Goal: Task Accomplishment & Management: Complete application form

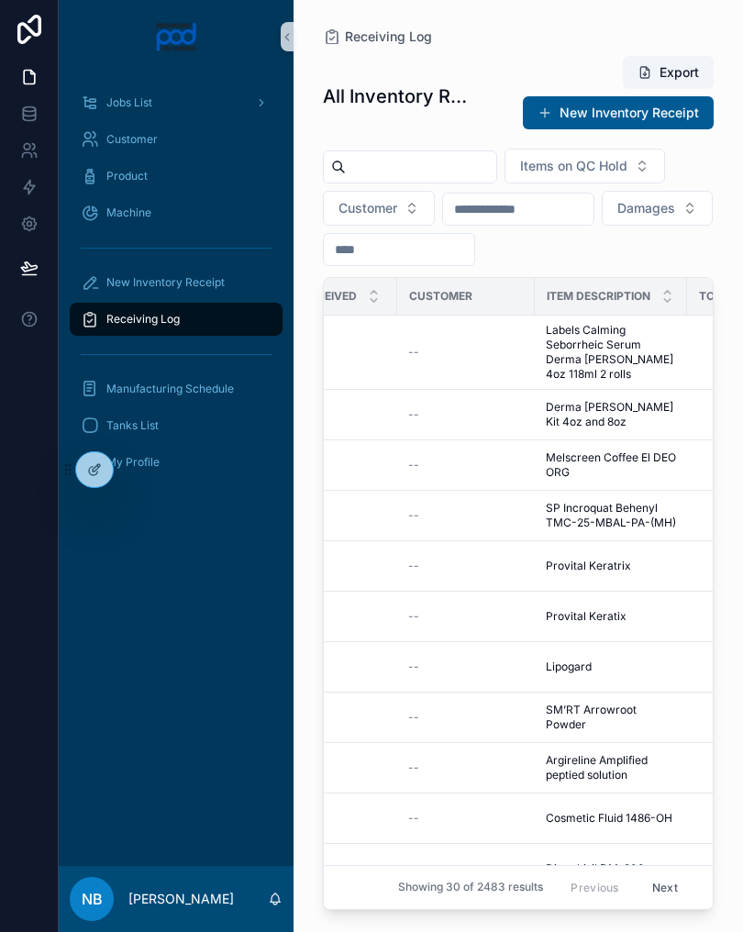
scroll to position [0, 489]
click at [559, 464] on span "Melscreen Coffee El DEO ORG" at bounding box center [610, 465] width 130 height 29
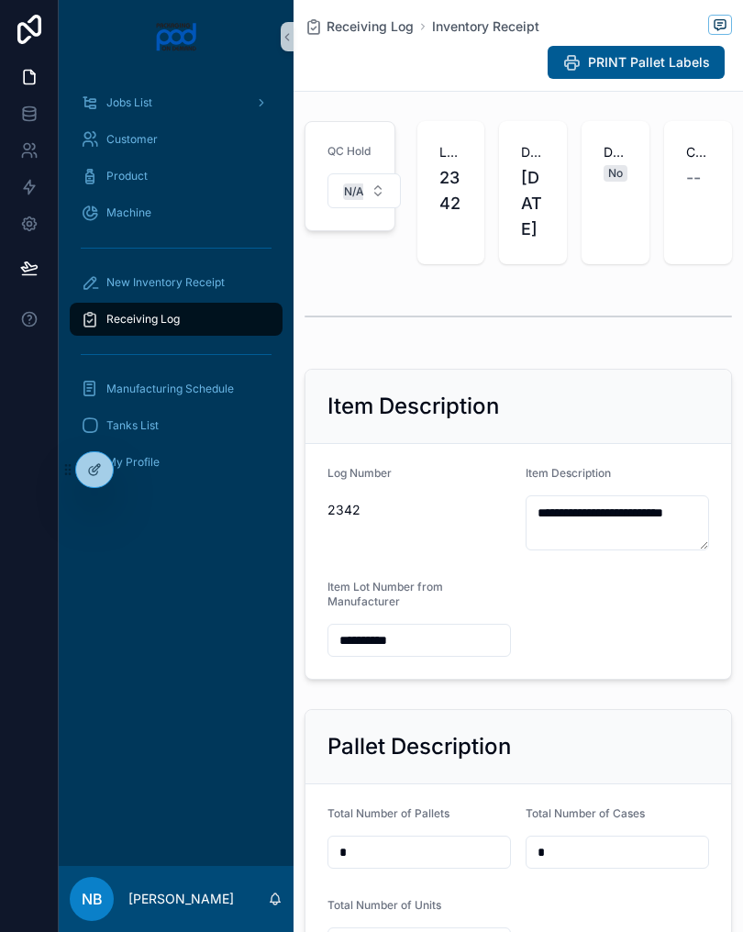
click at [288, 40] on icon at bounding box center [287, 37] width 4 height 6
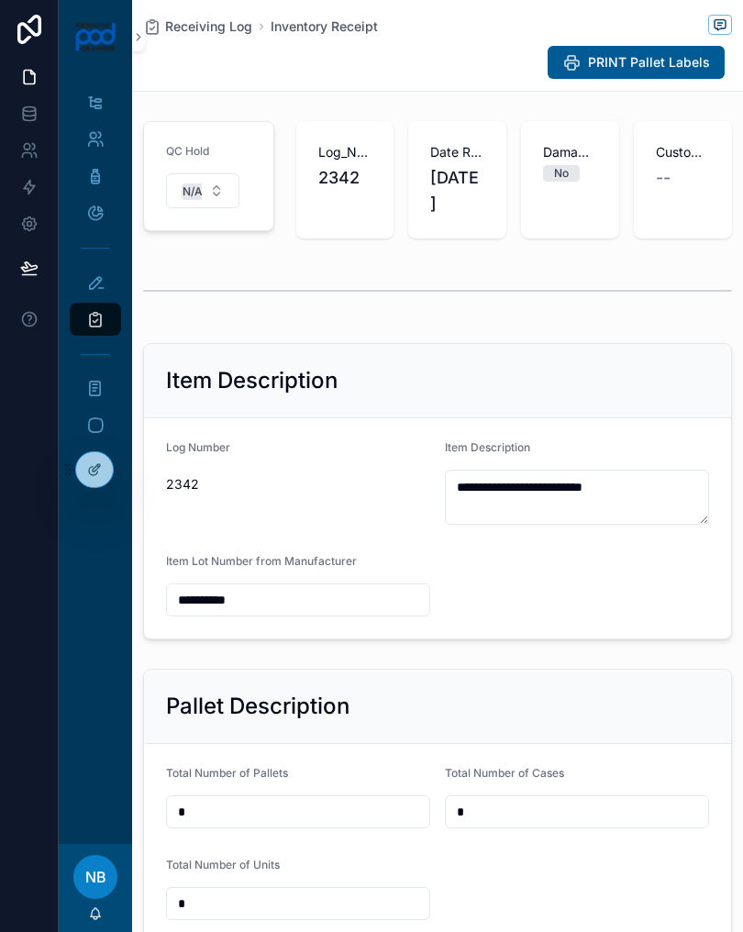
click at [144, 50] on div "PRINT Pallet Labels" at bounding box center [437, 62] width 589 height 35
click at [143, 30] on icon at bounding box center [138, 37] width 13 height 14
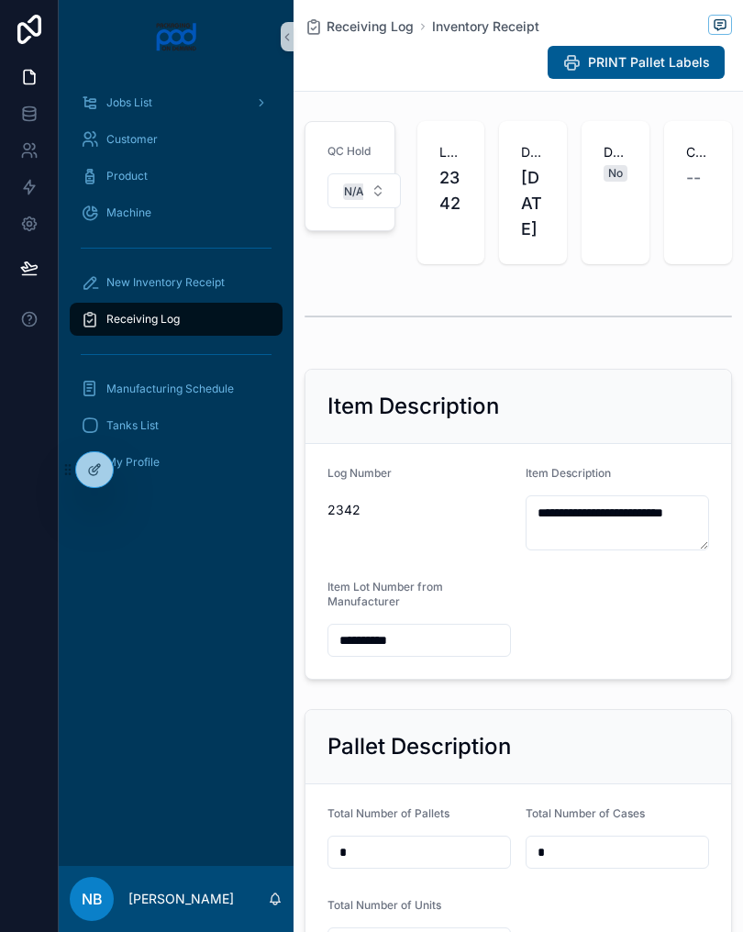
click at [147, 284] on span "New Inventory Receipt" at bounding box center [165, 282] width 118 height 15
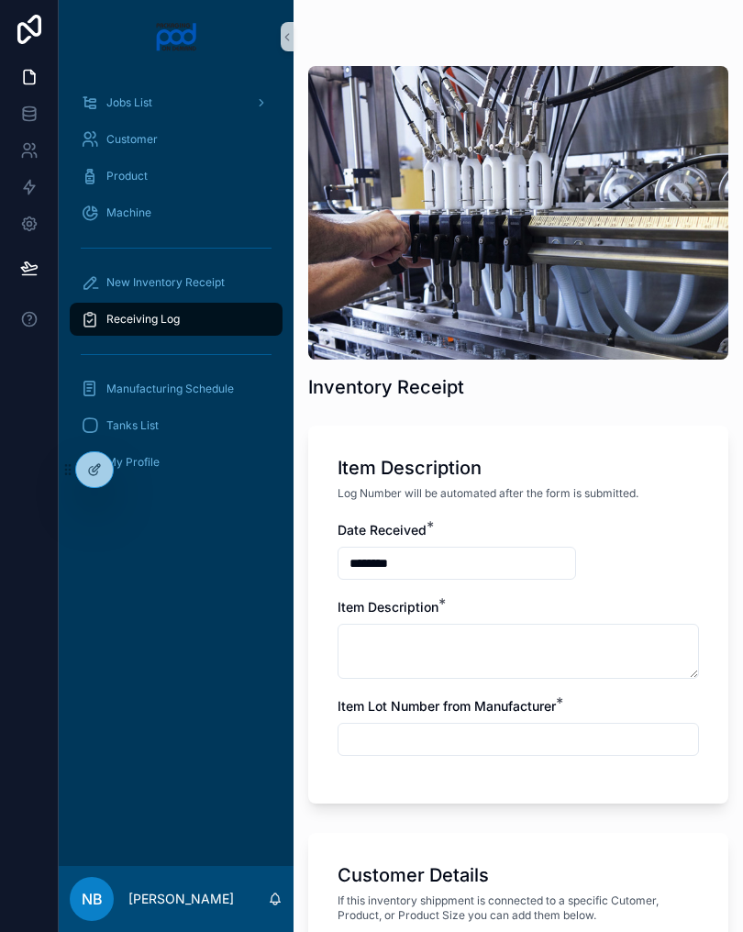
click at [127, 319] on span "Receiving Log" at bounding box center [142, 319] width 73 height 15
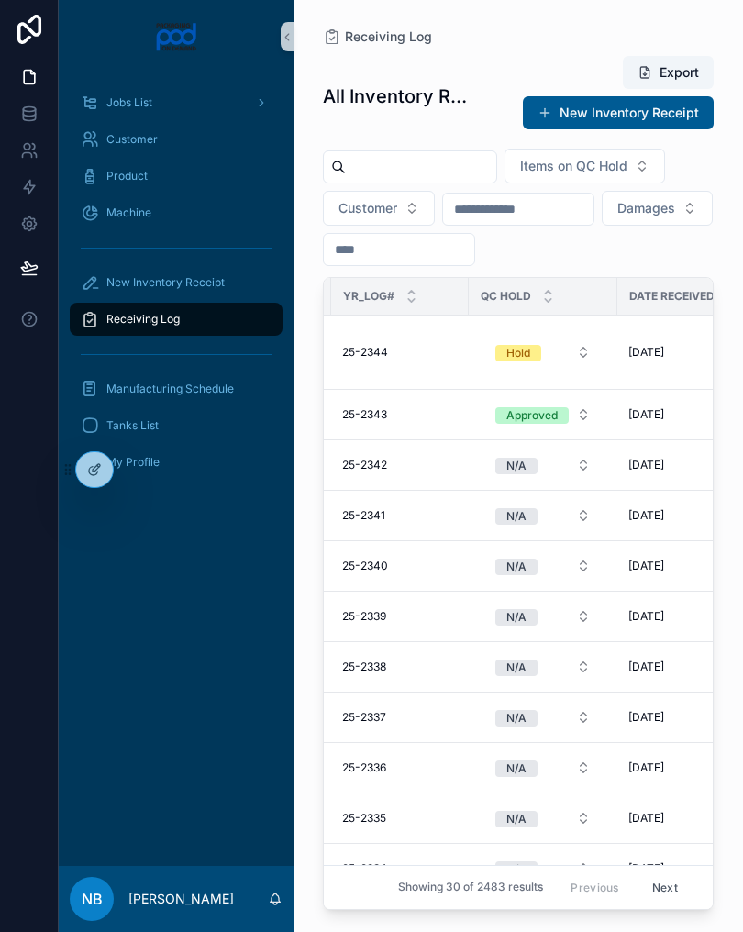
scroll to position [0, 103]
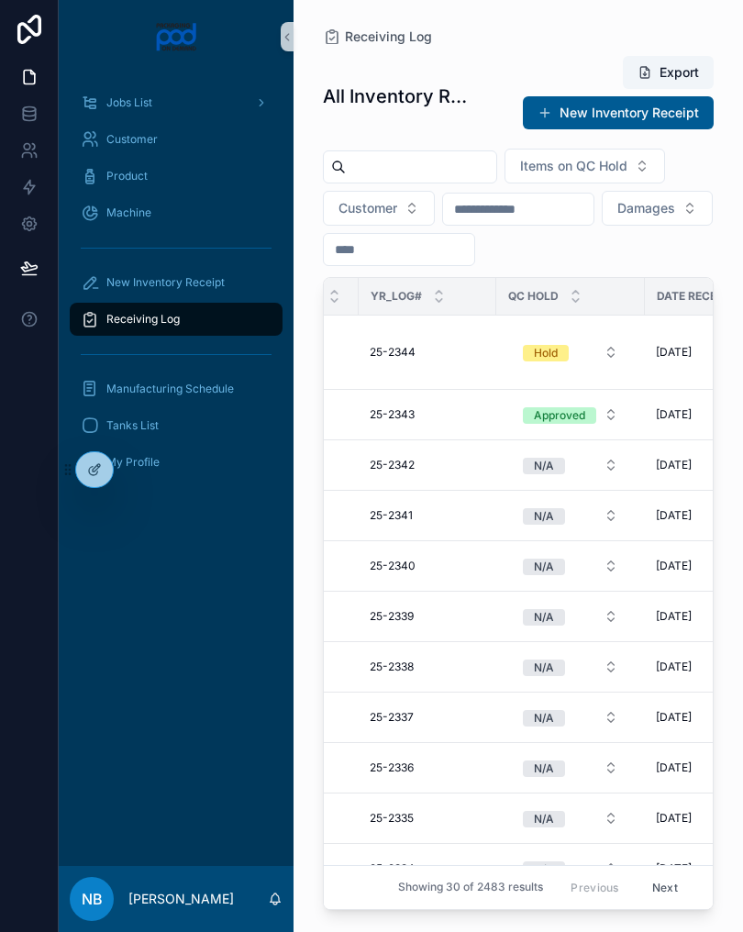
click at [580, 415] on div "Approved" at bounding box center [559, 415] width 51 height 17
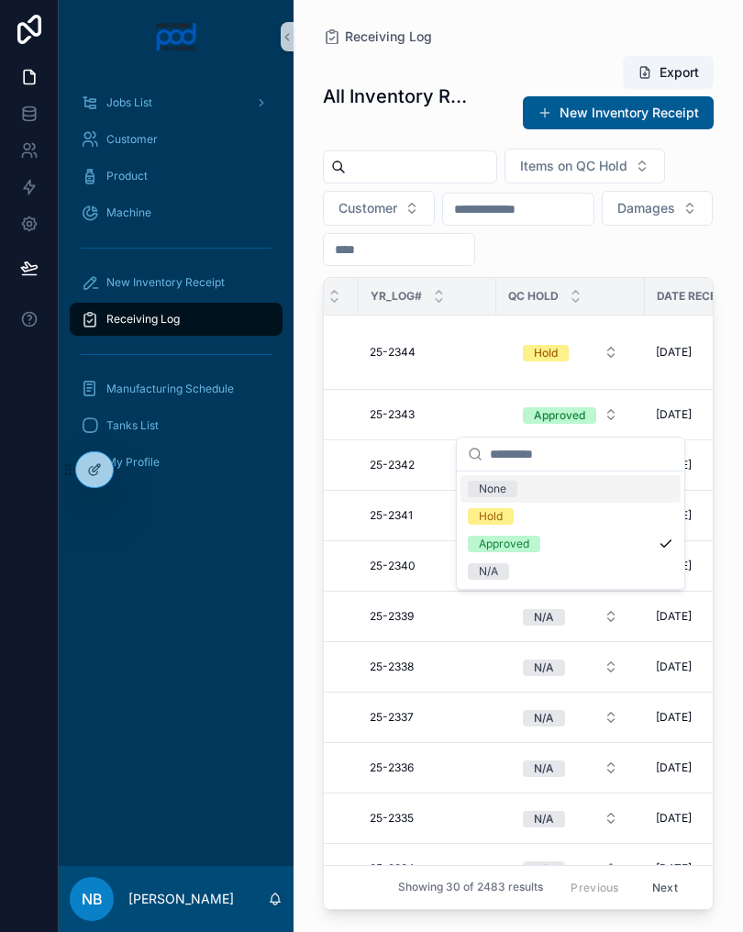
click at [502, 512] on div "Hold" at bounding box center [491, 516] width 24 height 17
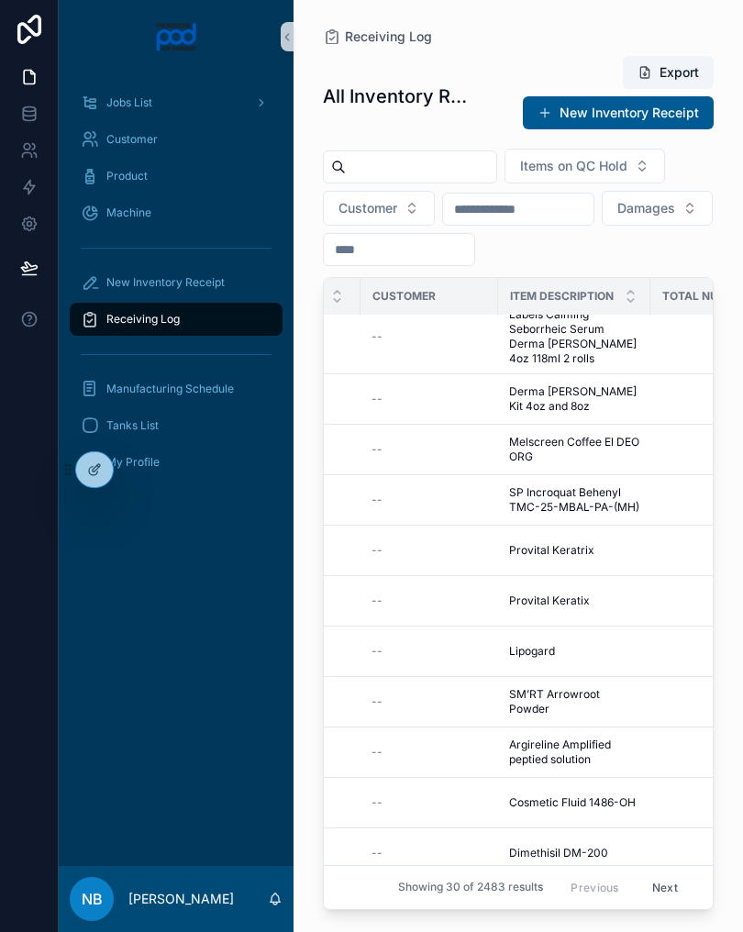
scroll to position [26, 460]
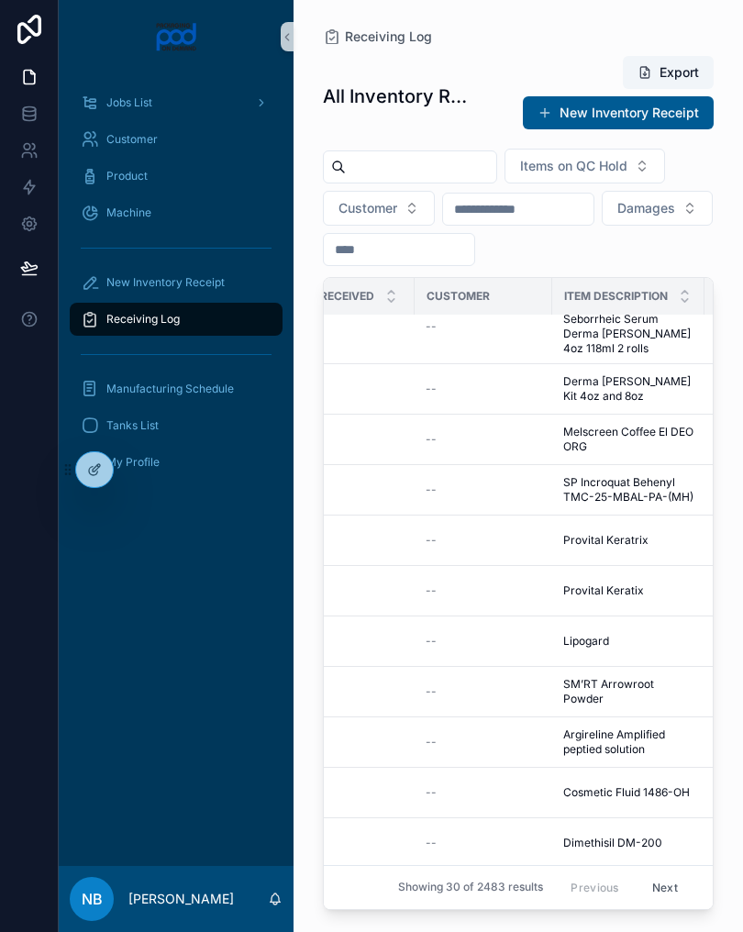
click at [283, 30] on icon at bounding box center [287, 37] width 13 height 14
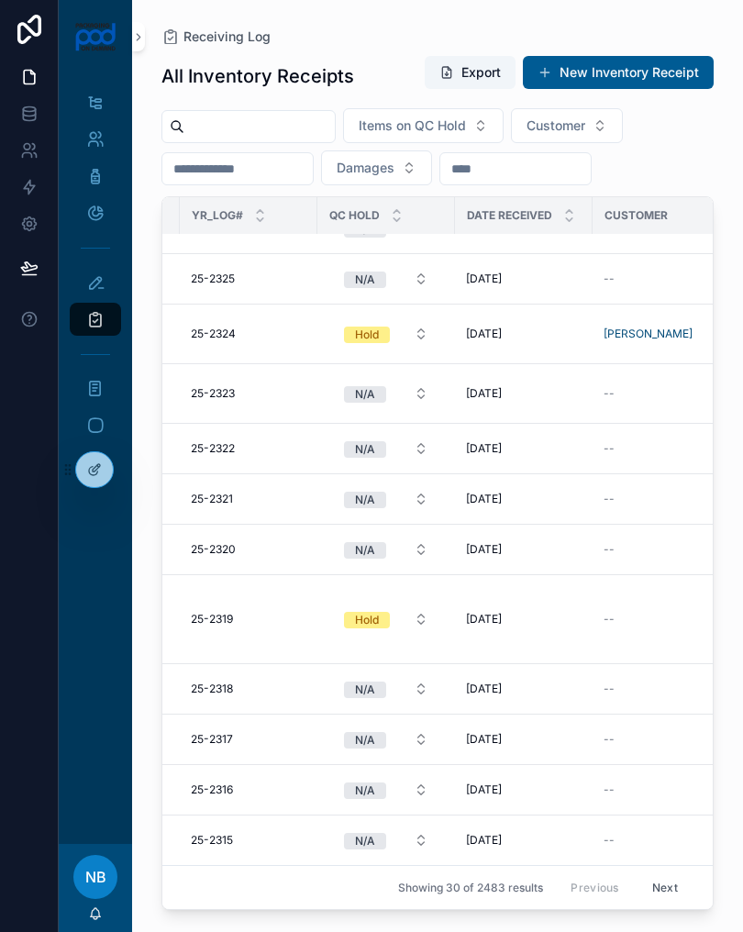
scroll to position [962, 122]
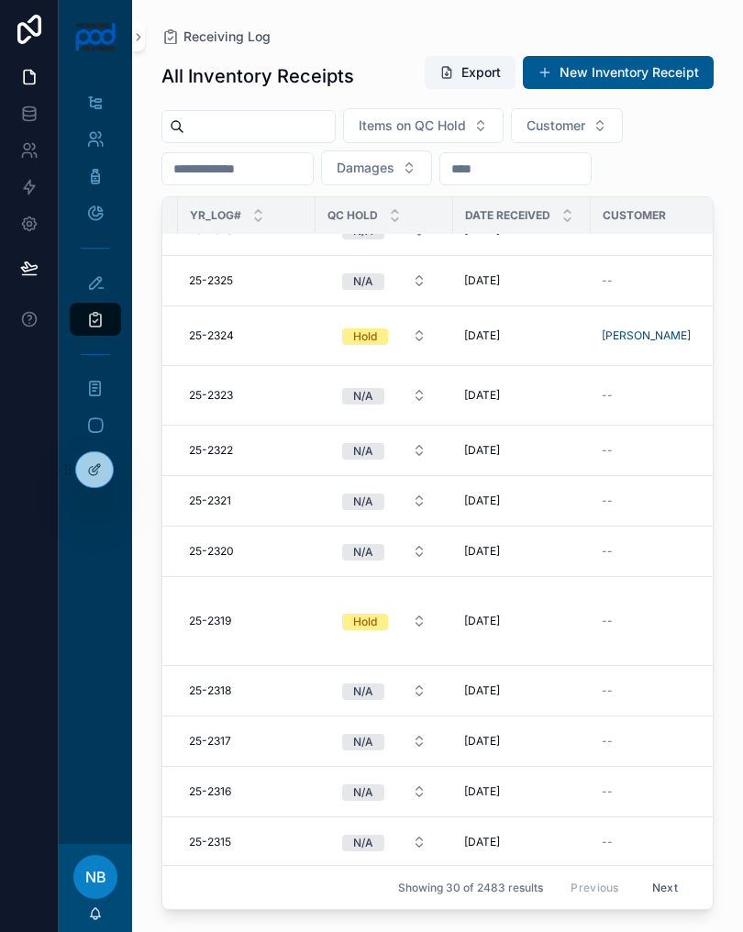
click at [356, 620] on div "Hold" at bounding box center [365, 622] width 24 height 17
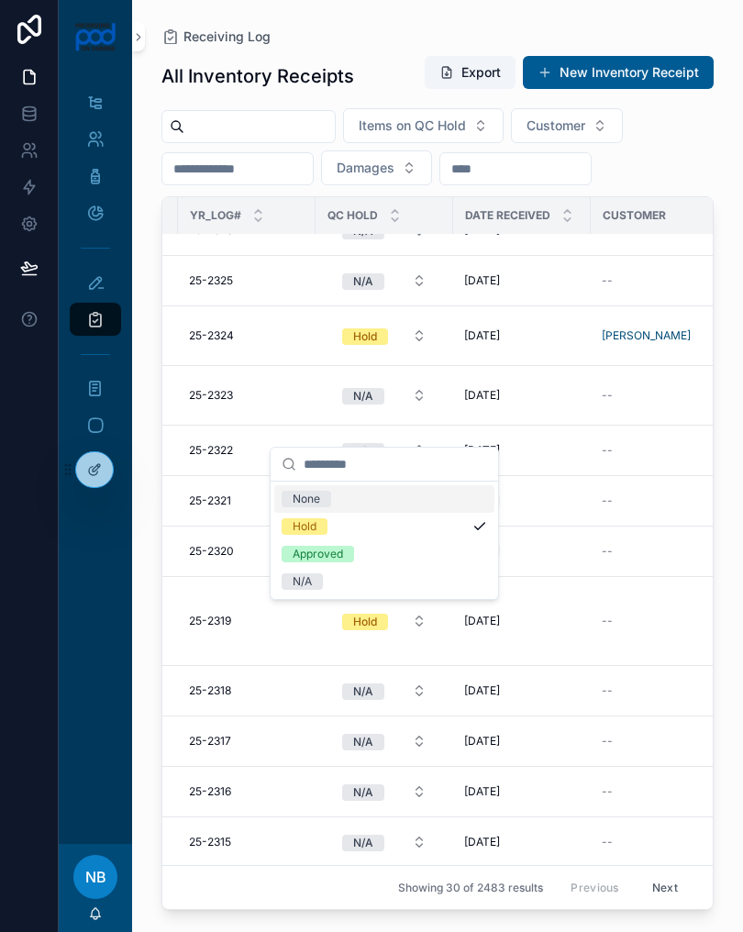
click at [328, 551] on div "Approved" at bounding box center [318, 554] width 50 height 17
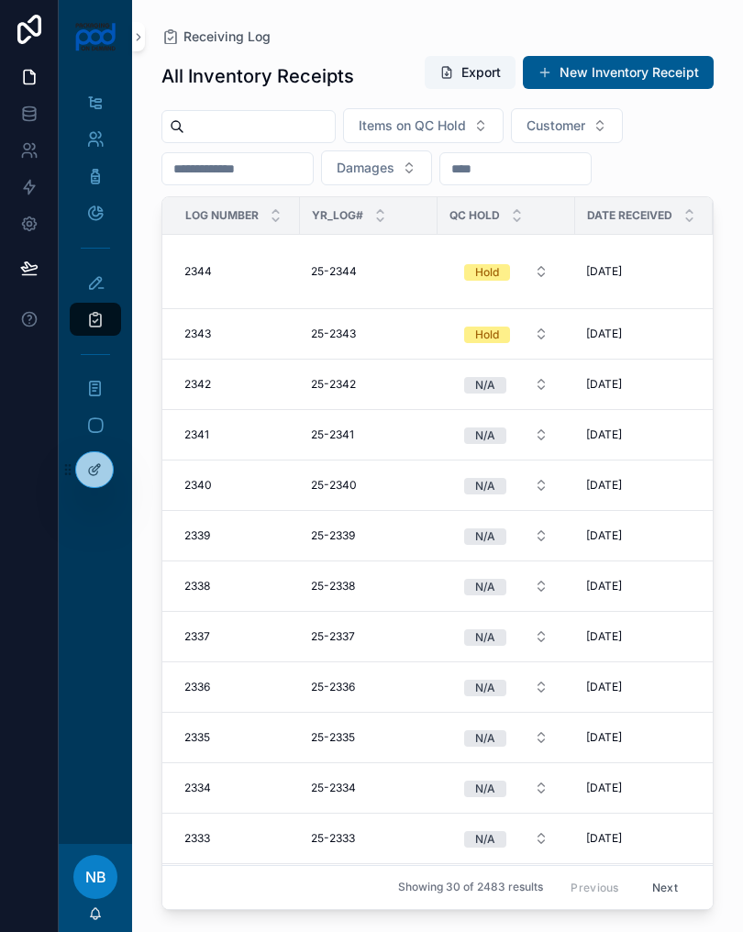
scroll to position [0, 0]
click at [466, 126] on span "Items on QC Hold" at bounding box center [412, 126] width 107 height 18
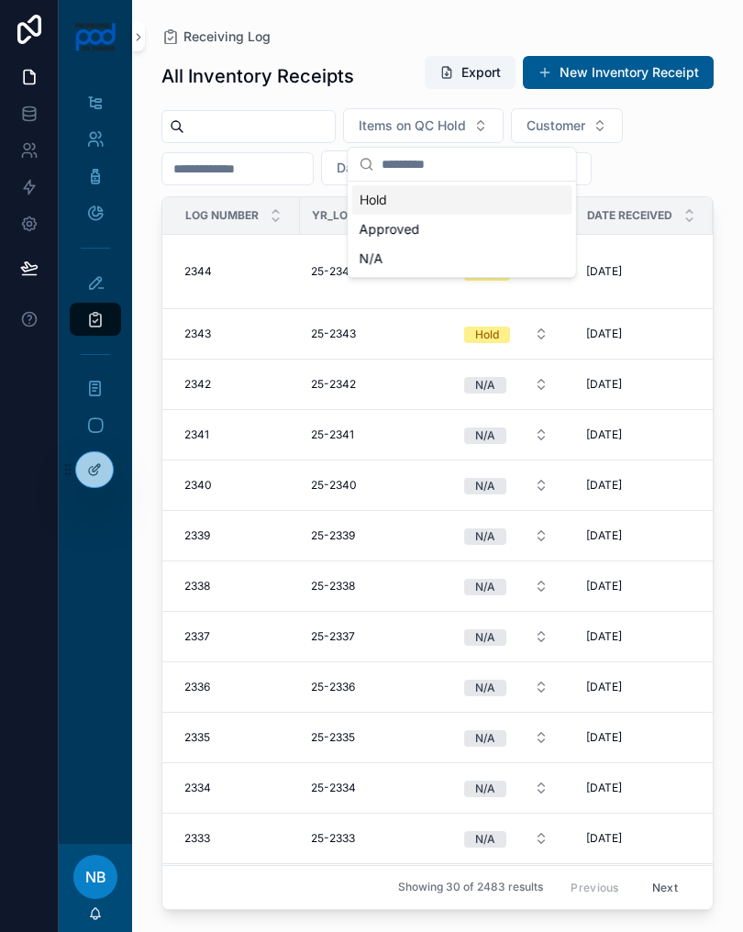
click at [383, 200] on div "Hold" at bounding box center [462, 199] width 220 height 29
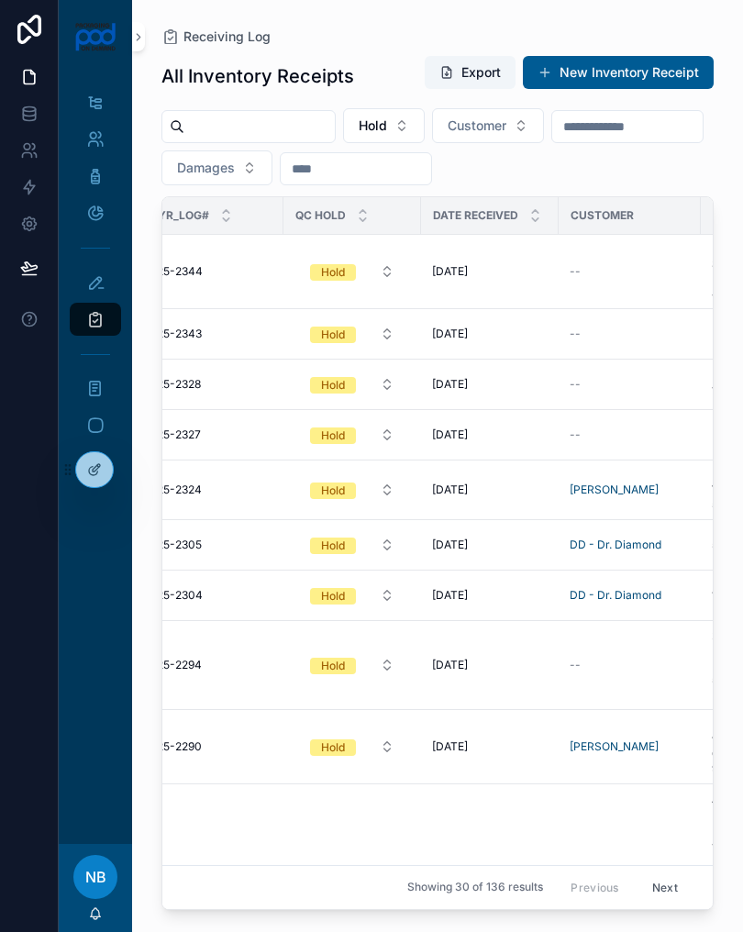
scroll to position [0, 151]
click at [365, 332] on button "Hold" at bounding box center [355, 334] width 114 height 33
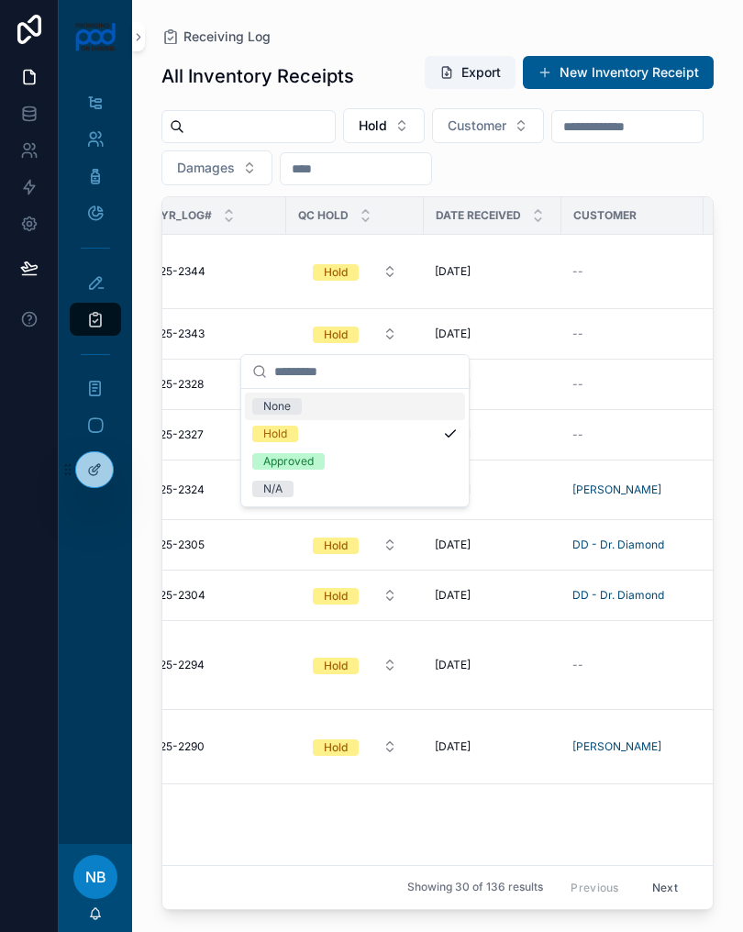
click at [254, 313] on td "25-2343 25-2343" at bounding box center [218, 334] width 138 height 50
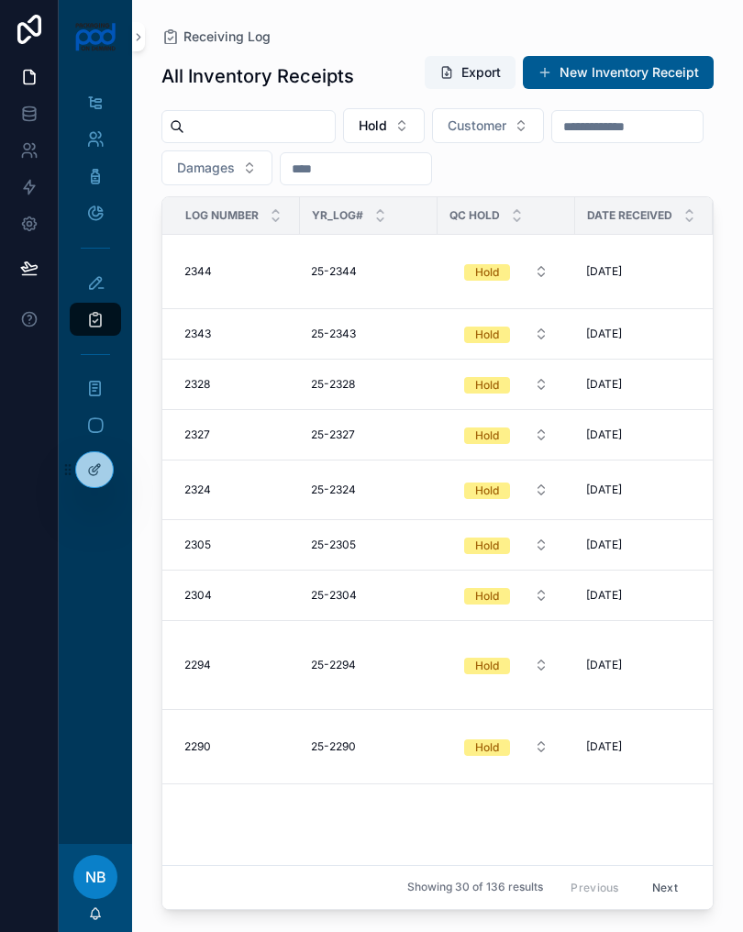
scroll to position [0, 0]
click at [134, 34] on icon at bounding box center [138, 37] width 13 height 14
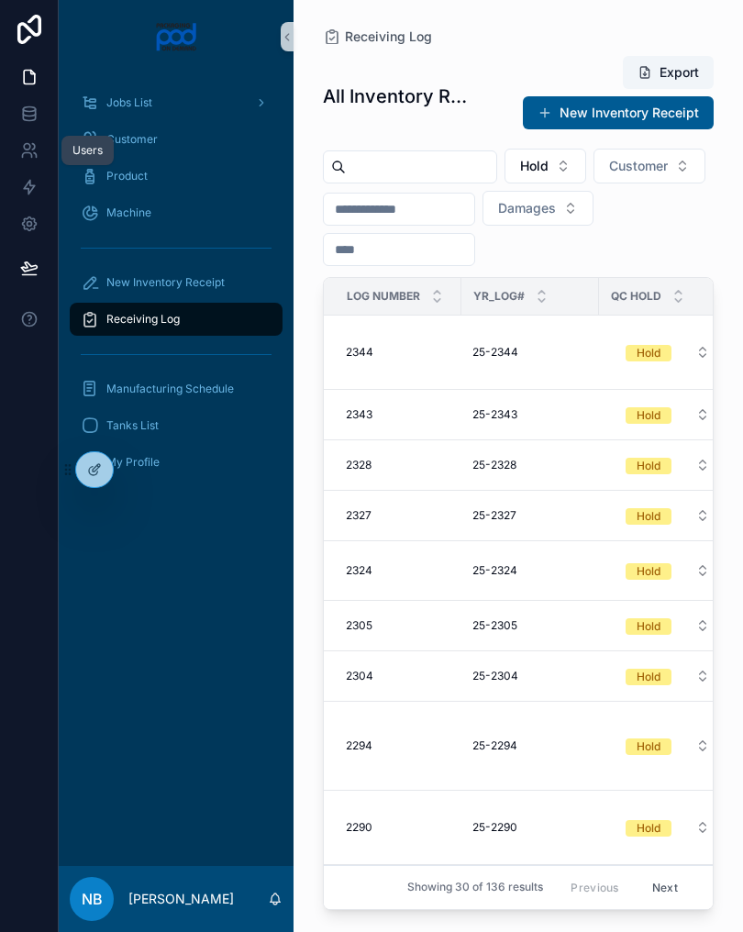
click at [36, 145] on icon at bounding box center [29, 150] width 18 height 18
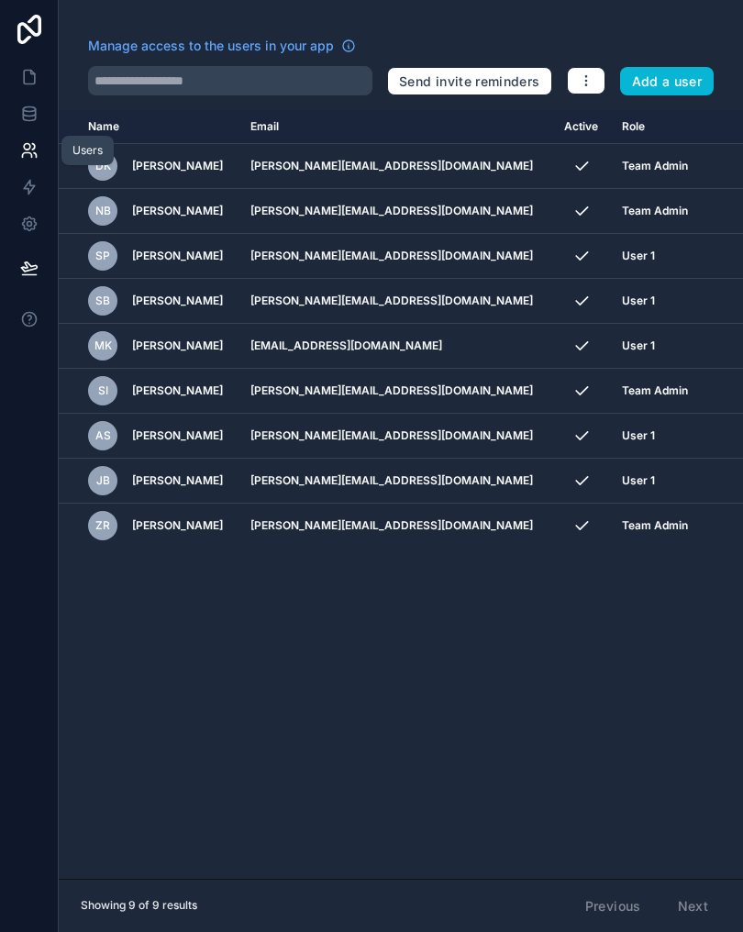
click at [663, 82] on button "Add a user" at bounding box center [667, 81] width 95 height 29
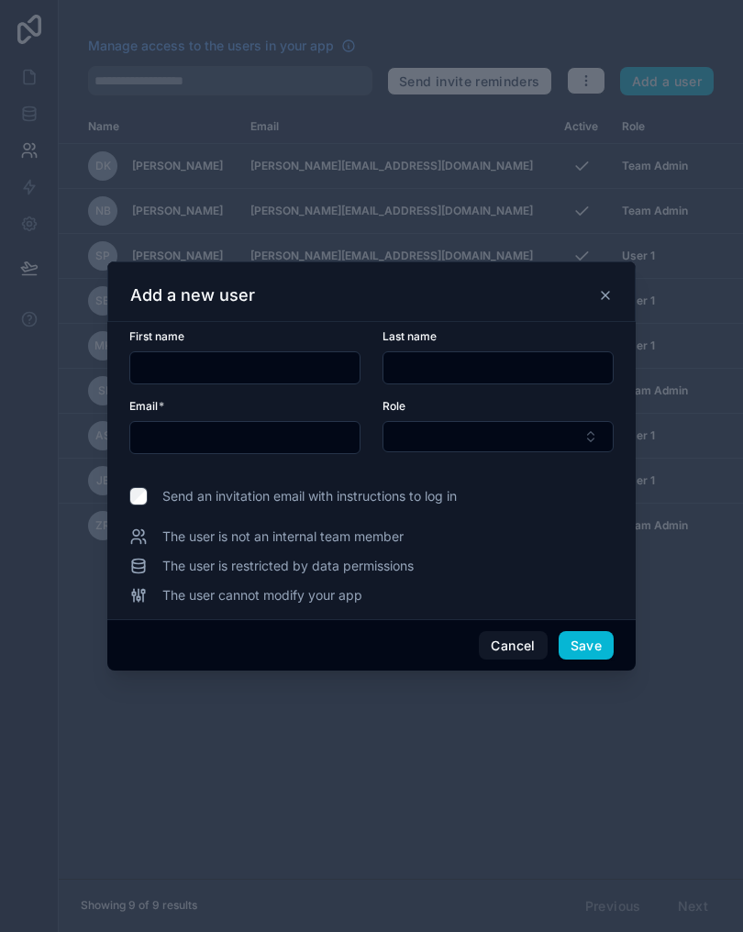
click at [211, 375] on input "text" at bounding box center [244, 368] width 229 height 26
type input "******"
click at [249, 451] on input "text" at bounding box center [244, 438] width 229 height 26
type input "**********"
click at [440, 452] on button "Select Button" at bounding box center [498, 436] width 231 height 31
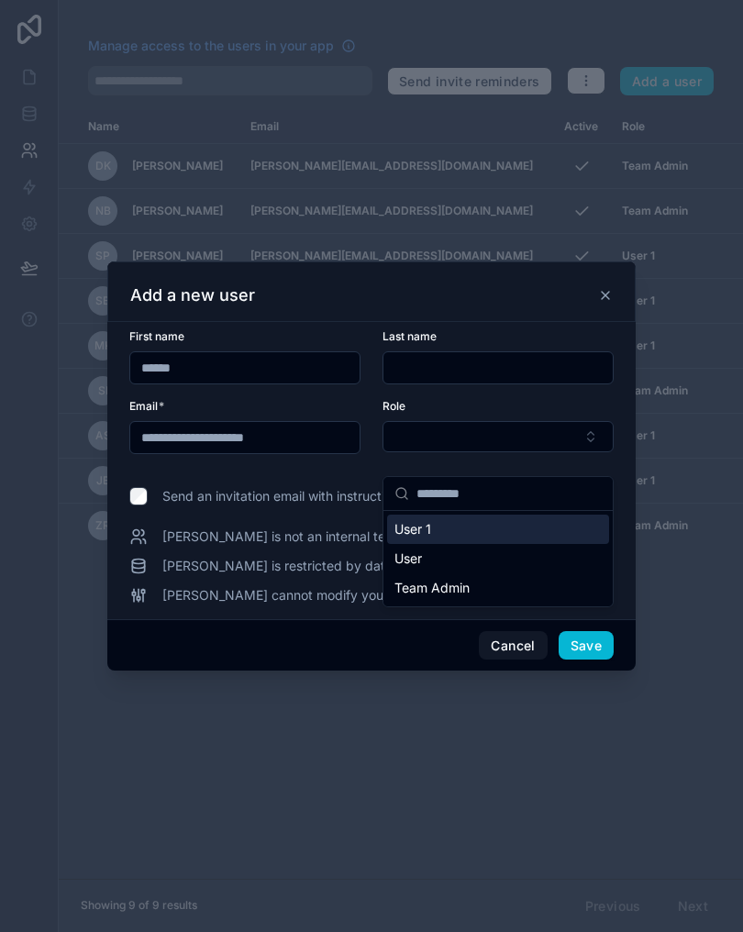
click at [435, 540] on div "User 1" at bounding box center [498, 529] width 222 height 29
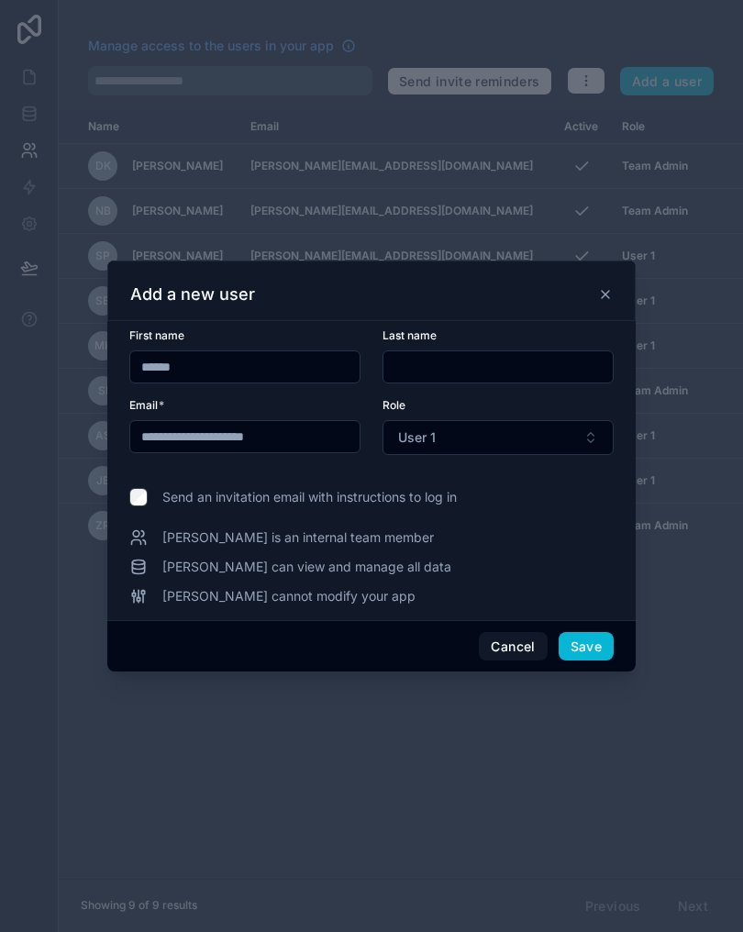
click at [432, 380] on input "text" at bounding box center [498, 367] width 229 height 26
type input "******"
click at [543, 547] on div "[PERSON_NAME] is an internal team member" at bounding box center [371, 538] width 485 height 18
click at [586, 662] on button "Save" at bounding box center [586, 646] width 55 height 29
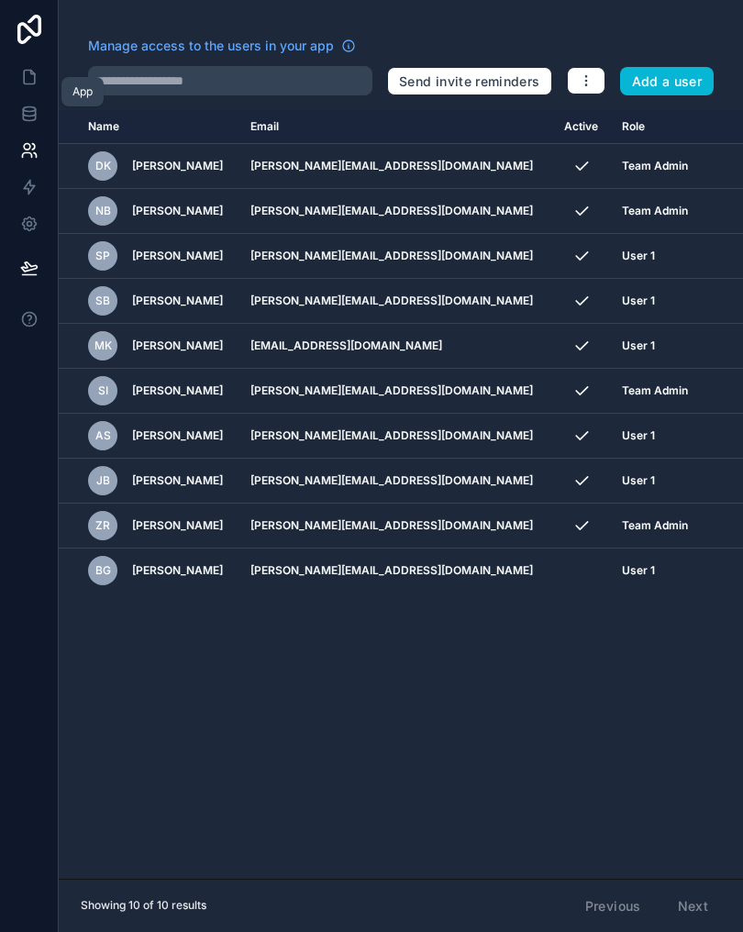
click at [24, 74] on icon at bounding box center [29, 78] width 11 height 14
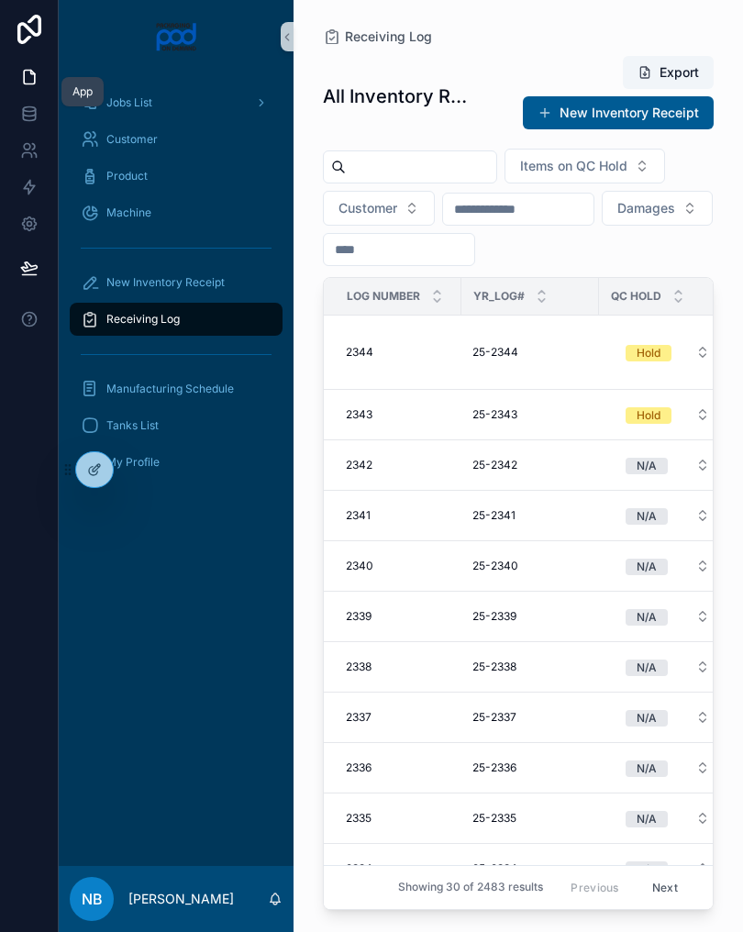
click at [284, 45] on button at bounding box center [287, 36] width 13 height 29
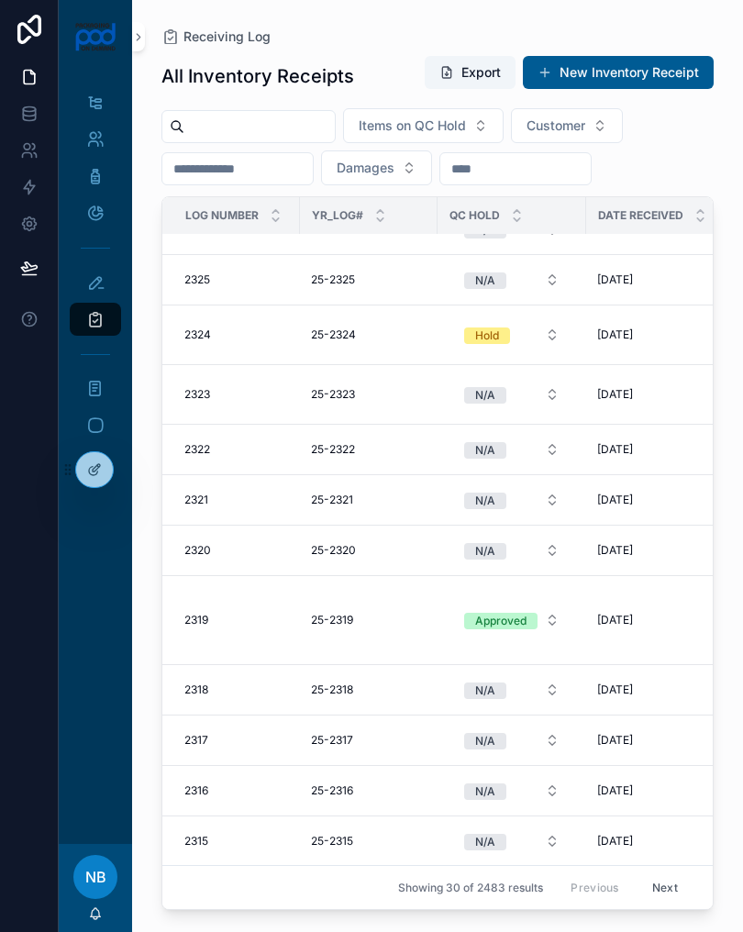
scroll to position [963, 0]
click at [499, 623] on div "Approved" at bounding box center [500, 621] width 51 height 17
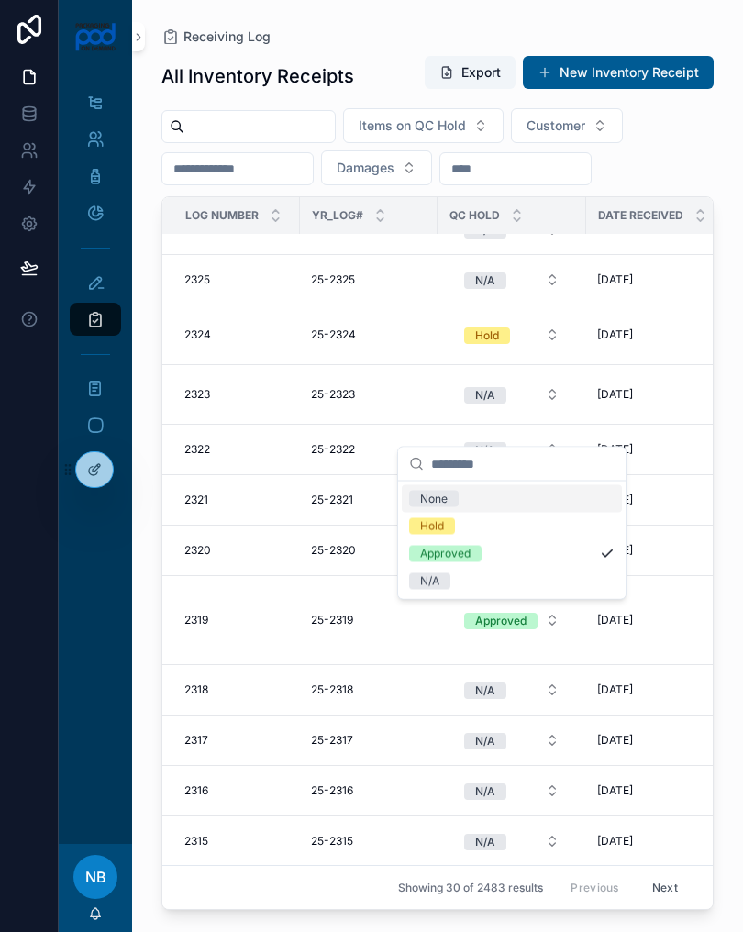
click at [441, 530] on div "Hold" at bounding box center [432, 526] width 24 height 17
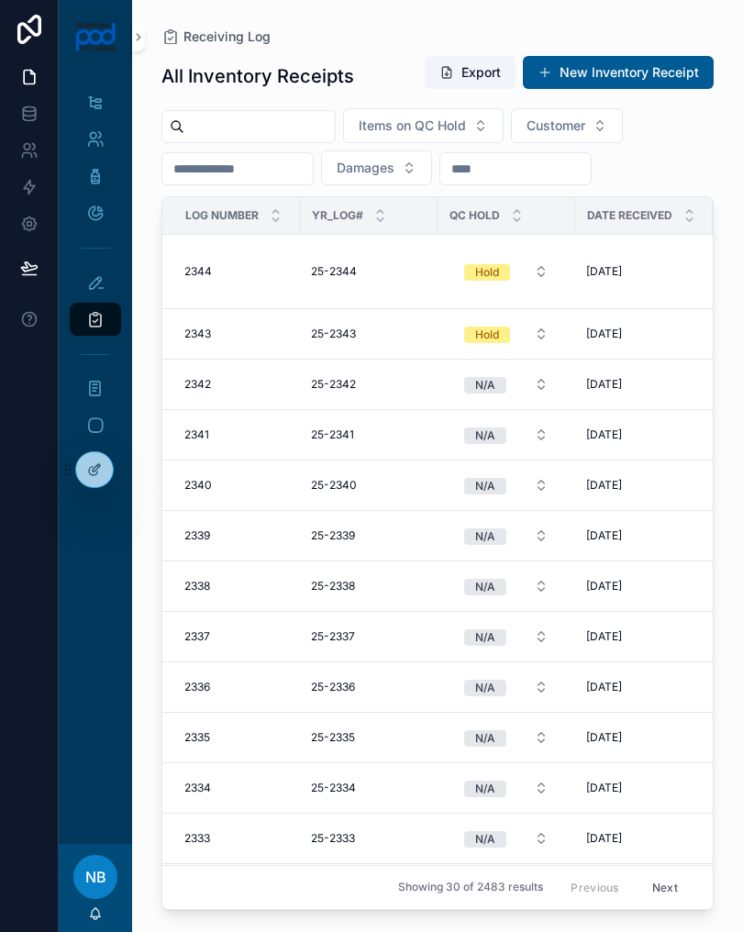
scroll to position [0, 0]
